Goal: Transaction & Acquisition: Purchase product/service

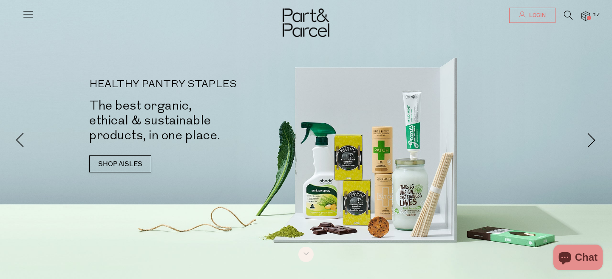
click at [524, 17] on link "Login" at bounding box center [532, 15] width 46 height 15
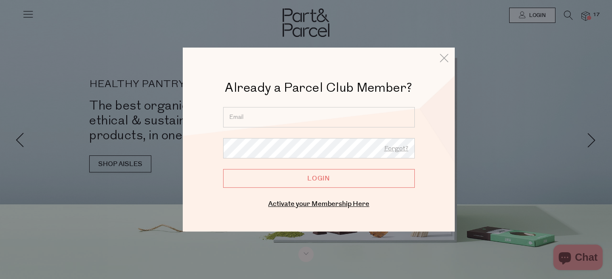
type input "[EMAIL_ADDRESS][DOMAIN_NAME]"
click at [287, 126] on input "[EMAIL_ADDRESS][DOMAIN_NAME]" at bounding box center [319, 117] width 192 height 20
click at [280, 182] on input "Login" at bounding box center [319, 178] width 192 height 19
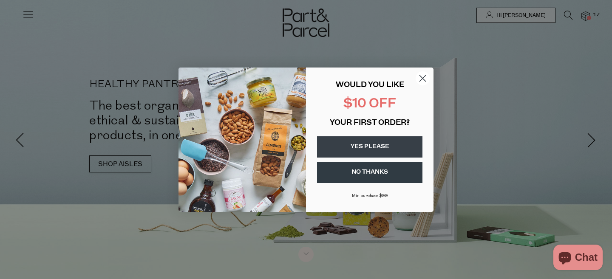
type input "[EMAIL_ADDRESS][DOMAIN_NAME]"
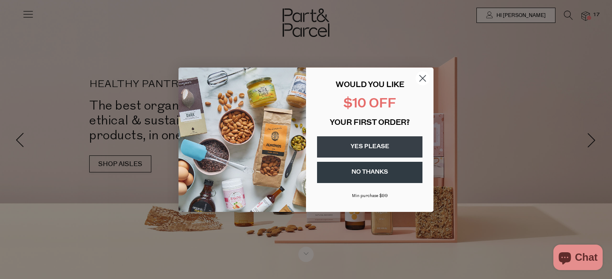
click at [428, 79] on circle "Close dialog" at bounding box center [422, 78] width 14 height 14
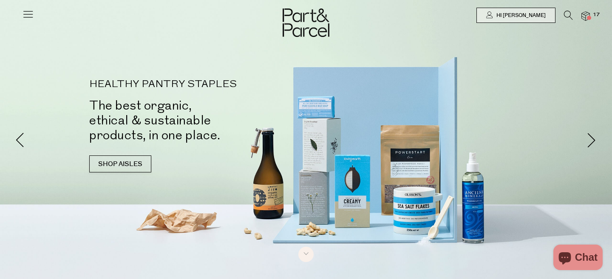
click at [598, 15] on span "17" at bounding box center [595, 15] width 11 height 8
